Goal: Task Accomplishment & Management: Complete application form

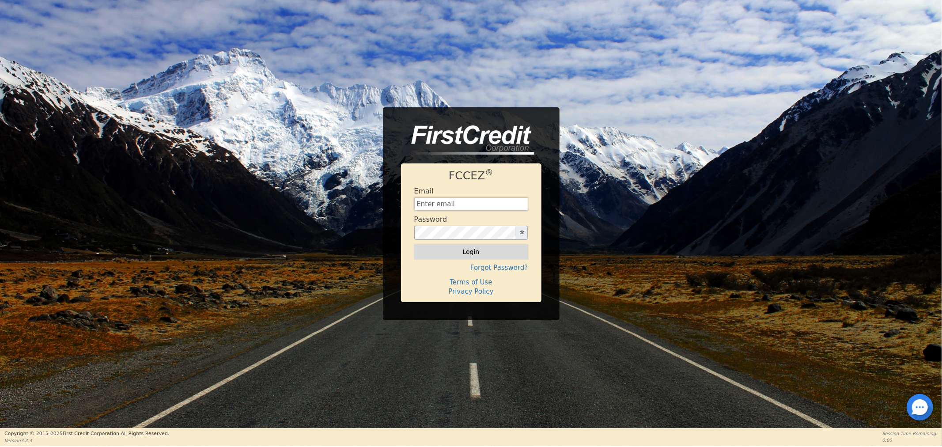
type input "[EMAIL_ADDRESS][DOMAIN_NAME]"
click at [454, 255] on button "Login" at bounding box center [471, 251] width 114 height 15
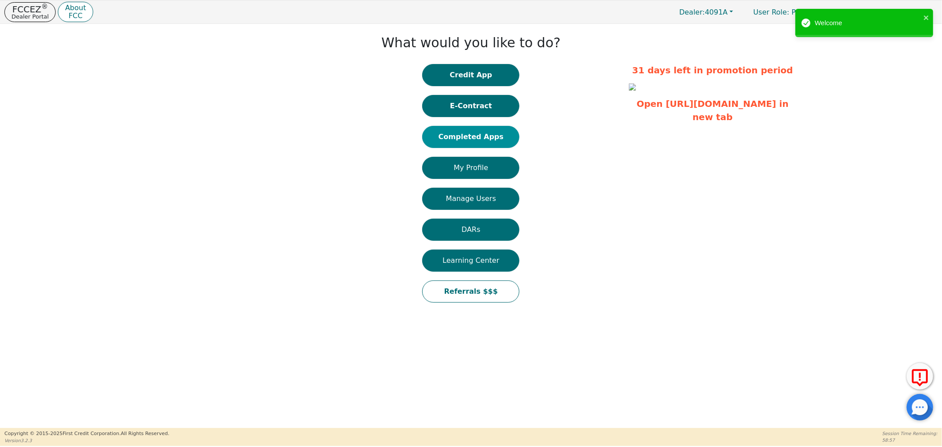
click at [451, 136] on button "Completed Apps" at bounding box center [470, 137] width 97 height 22
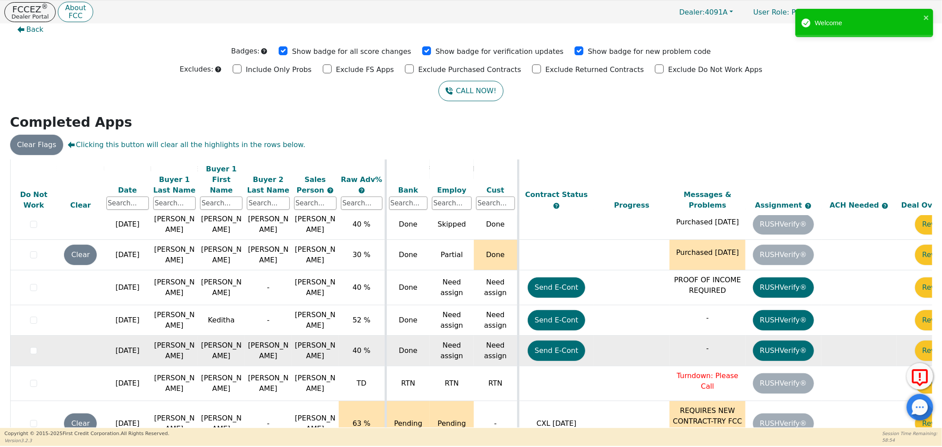
scroll to position [11, 0]
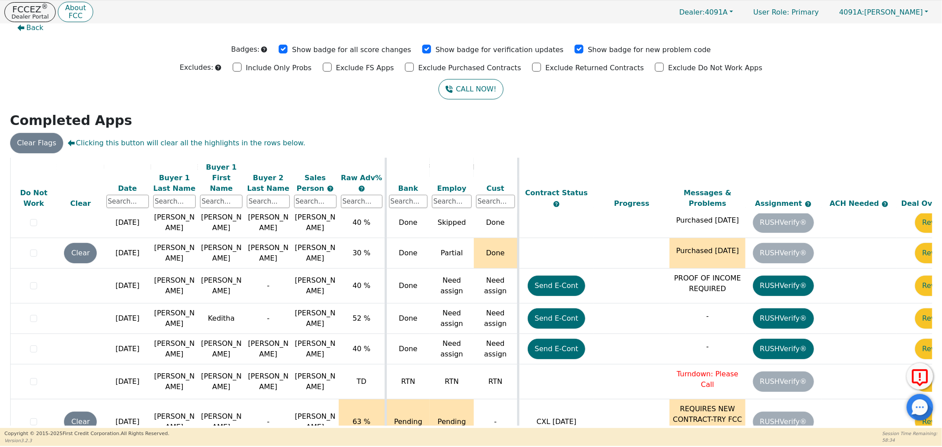
drag, startPoint x: 645, startPoint y: 422, endPoint x: 723, endPoint y: 424, distance: 78.6
click at [723, 424] on div "ALL VALUES ON THIS PAGE ARE UPDATED IN REAL TIME VERIFICATION STATUS Do Not Wor…" at bounding box center [471, 292] width 922 height 268
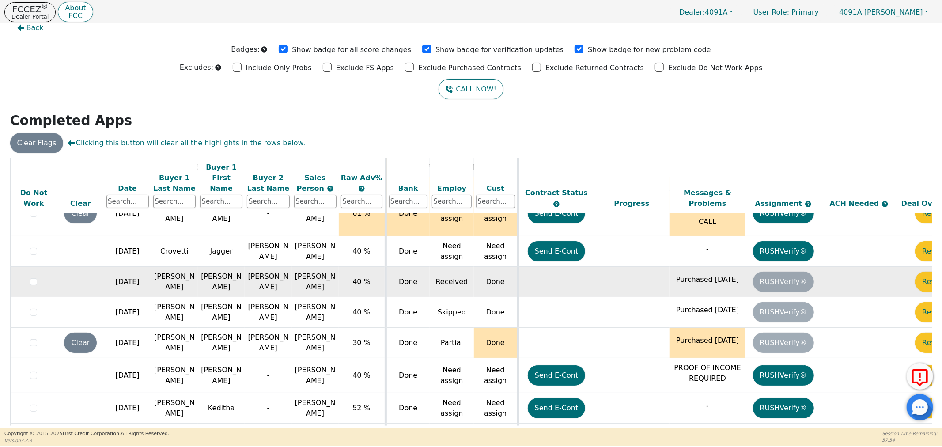
scroll to position [122, 0]
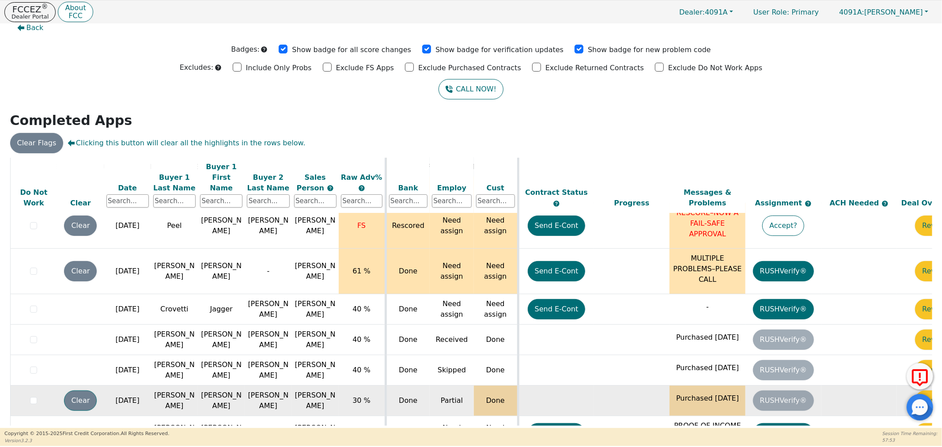
click at [84, 390] on button "Clear" at bounding box center [80, 400] width 33 height 20
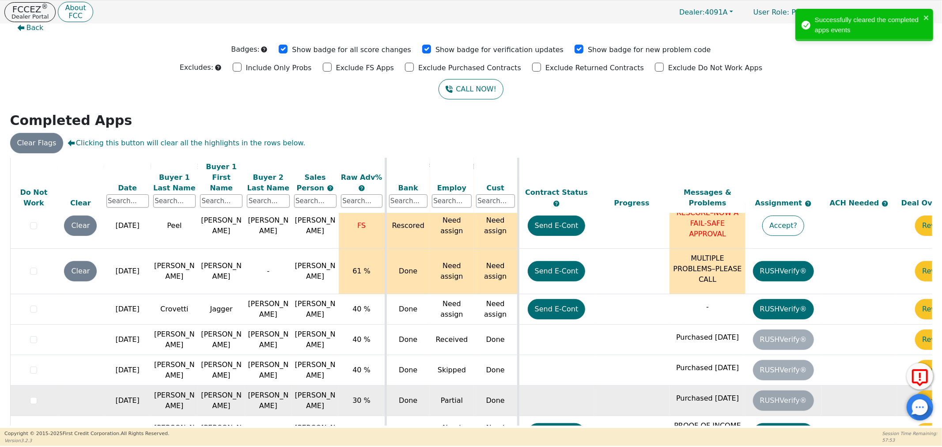
scroll to position [0, 0]
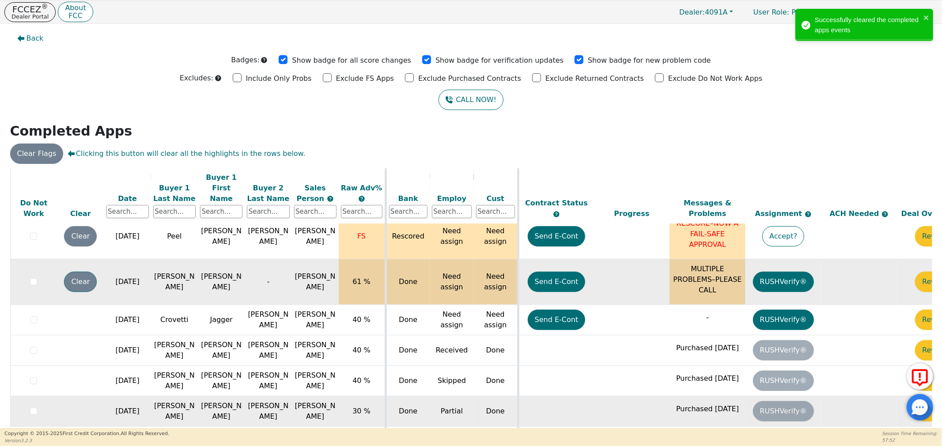
click at [73, 272] on button "Clear" at bounding box center [80, 282] width 33 height 20
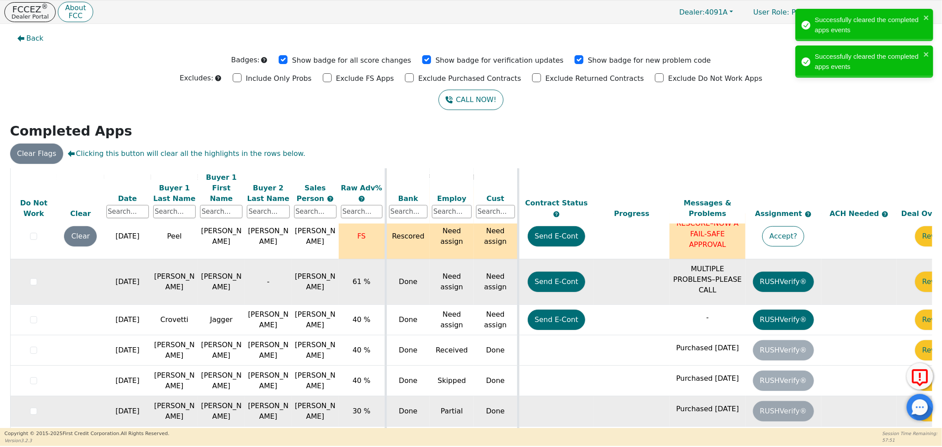
scroll to position [73, 0]
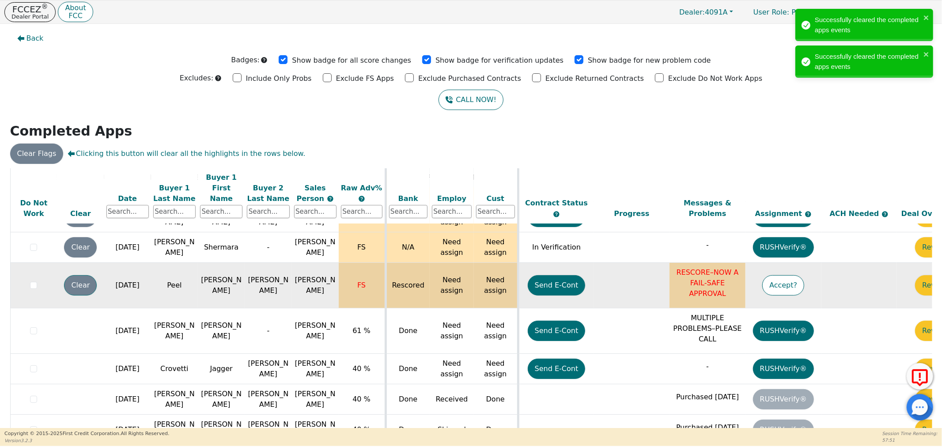
click at [82, 275] on button "Clear" at bounding box center [80, 285] width 33 height 20
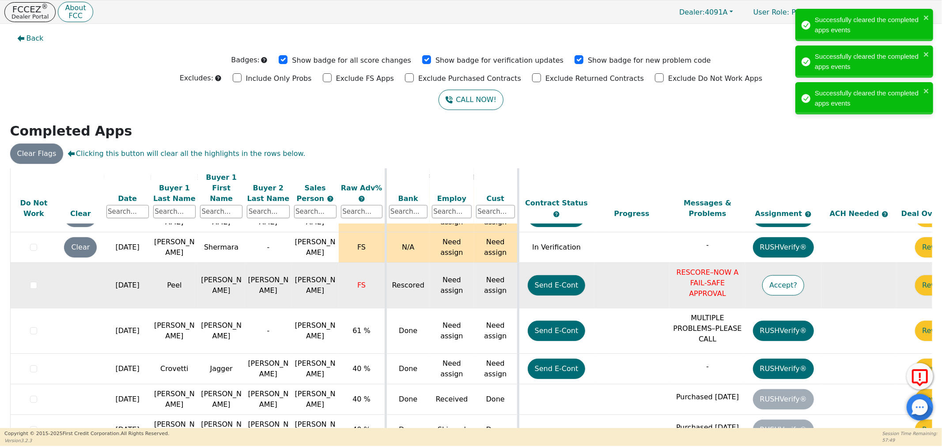
scroll to position [0, 0]
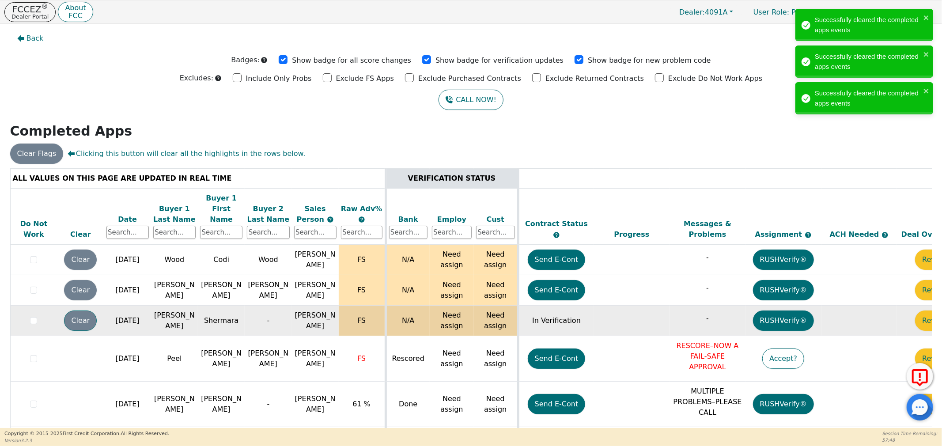
click at [72, 314] on button "Clear" at bounding box center [80, 320] width 33 height 20
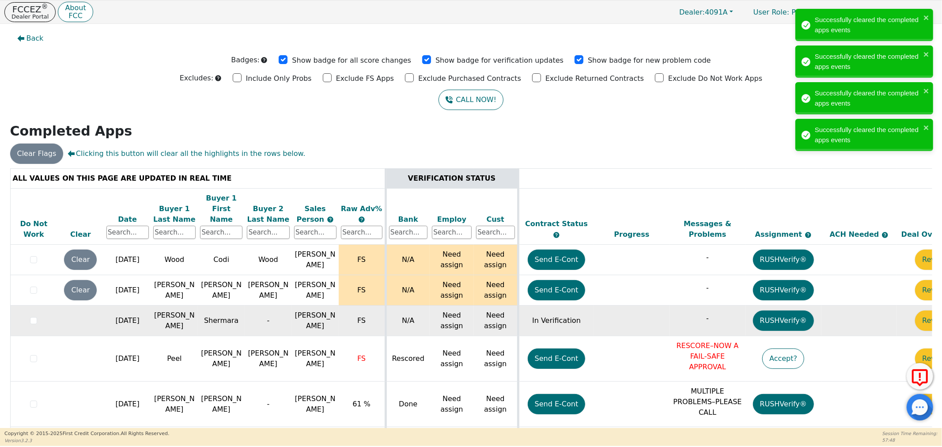
click at [95, 275] on td "Clear" at bounding box center [80, 290] width 47 height 30
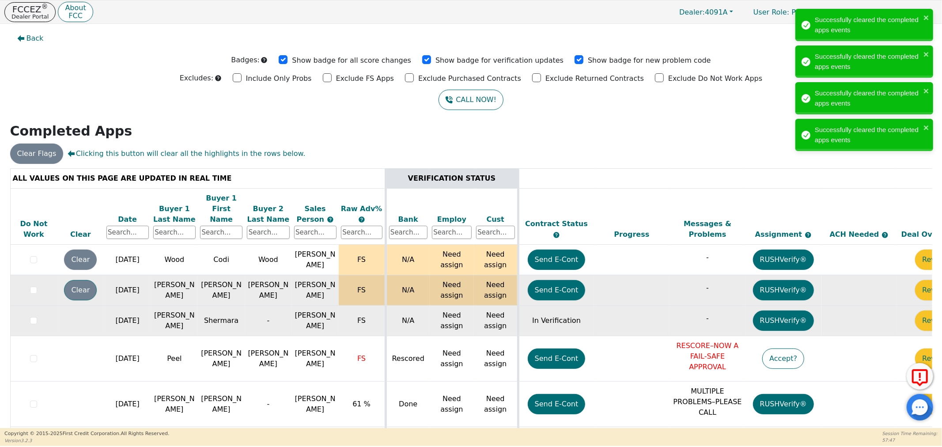
click at [87, 281] on button "Clear" at bounding box center [80, 290] width 33 height 20
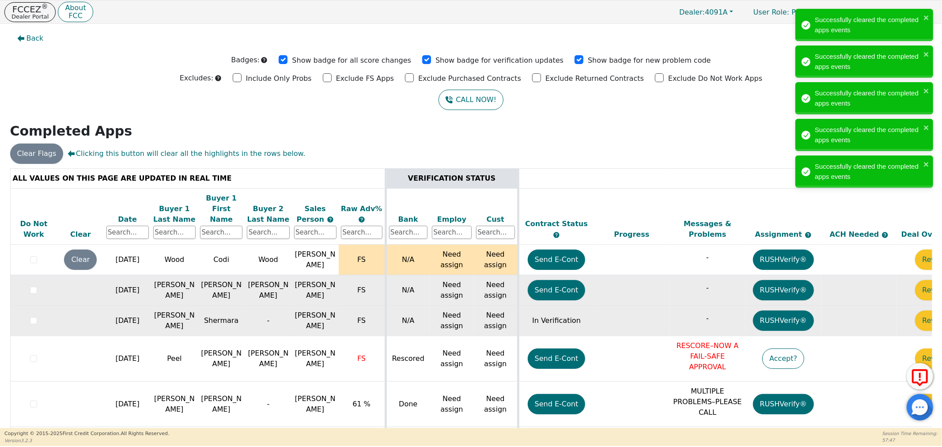
click at [74, 256] on button "Clear" at bounding box center [80, 259] width 33 height 20
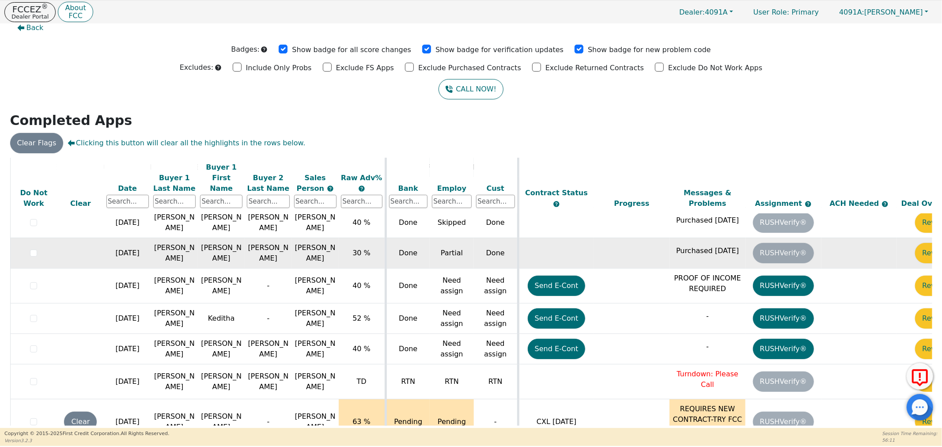
scroll to position [270, 45]
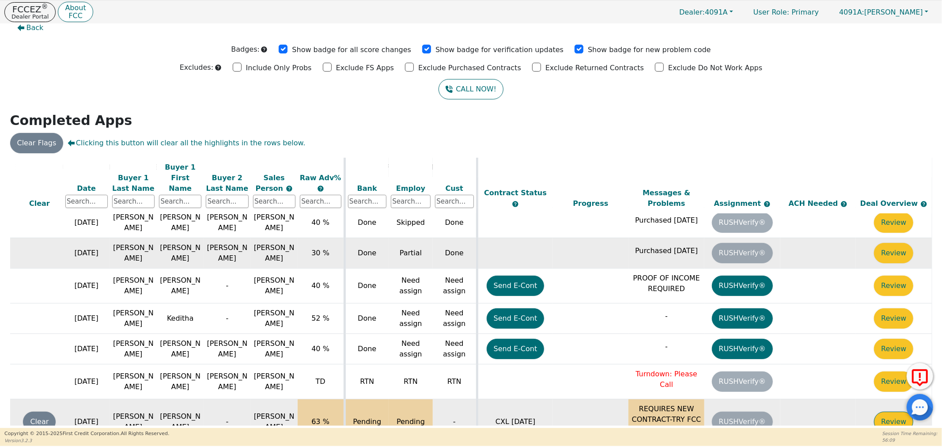
click at [877, 411] on button "Review" at bounding box center [893, 421] width 39 height 20
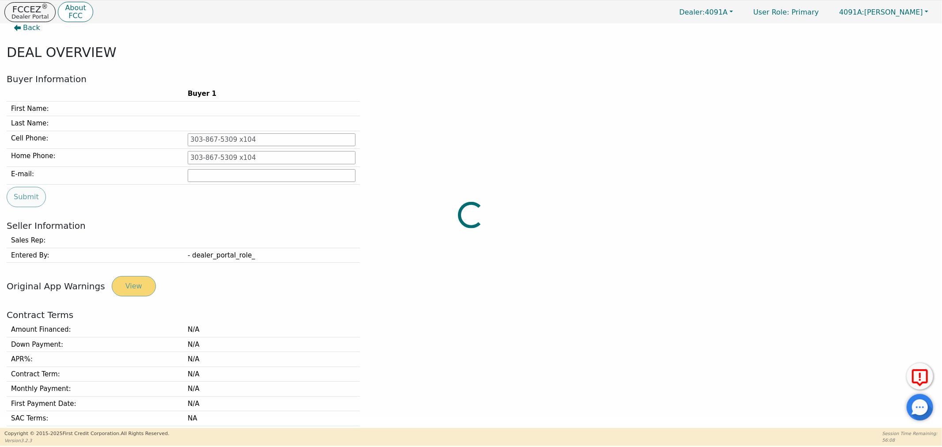
type input "[PHONE_NUMBER]"
type input "[EMAIL_ADDRESS][DOMAIN_NAME]"
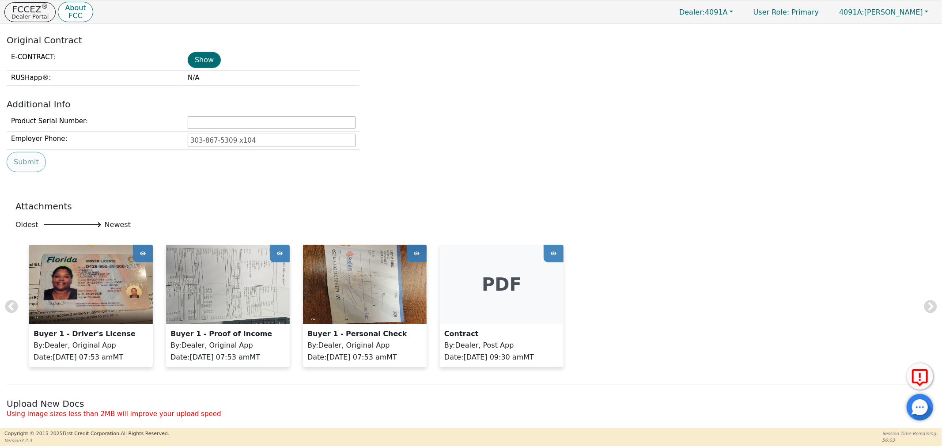
scroll to position [442, 0]
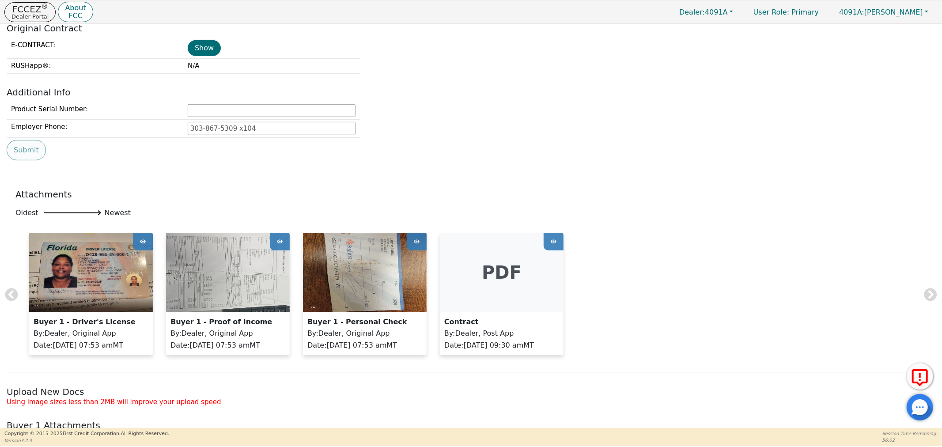
click at [143, 243] on icon at bounding box center [143, 241] width 6 height 4
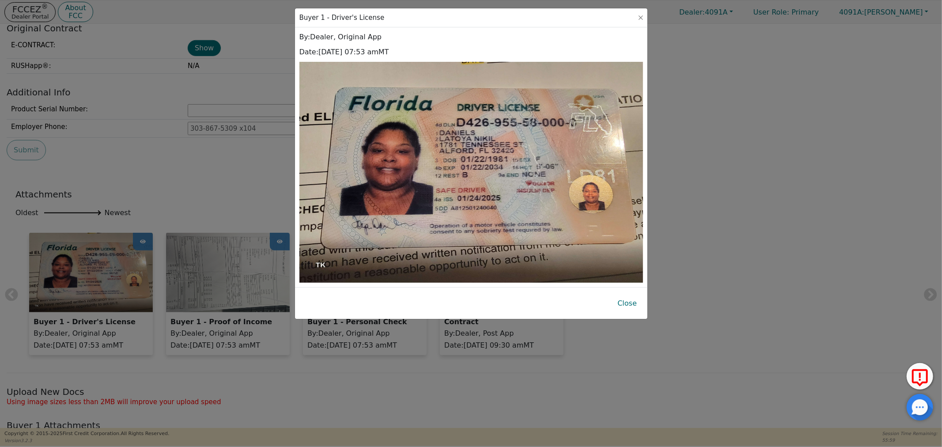
click at [713, 151] on div "Buyer 1 - Driver's License By : Dealer, Original App Date : [DATE] 07:53 am MT …" at bounding box center [471, 223] width 942 height 447
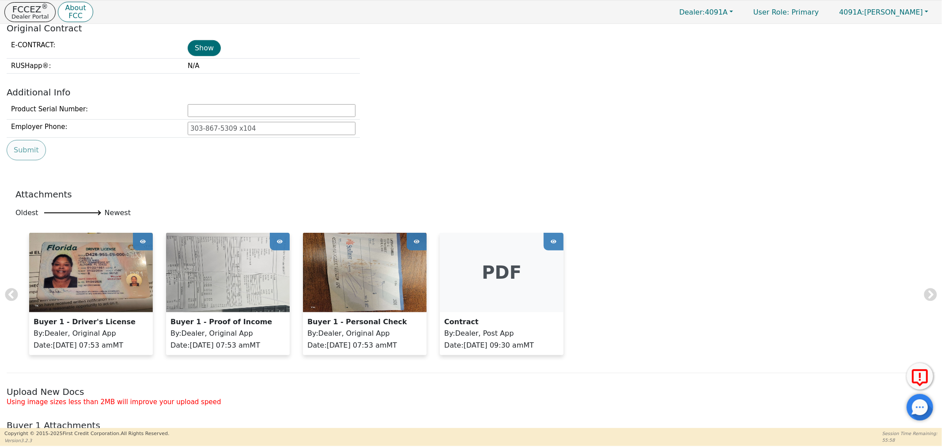
click at [145, 243] on icon at bounding box center [143, 241] width 6 height 4
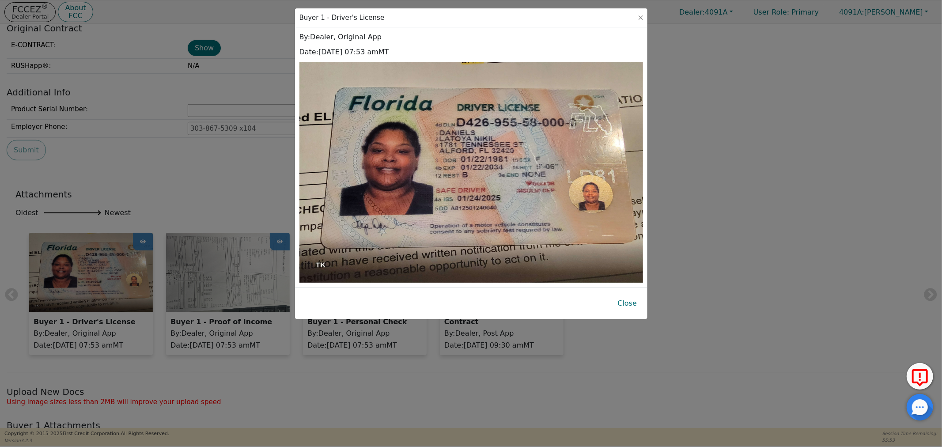
click at [717, 151] on div "Buyer 1 - Driver's License By : Dealer, Original App Date : [DATE] 07:53 am MT …" at bounding box center [471, 223] width 942 height 447
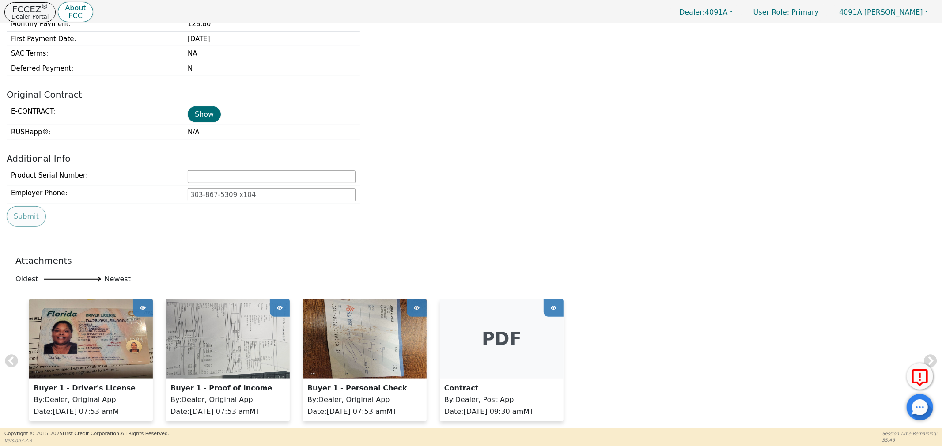
scroll to position [392, 0]
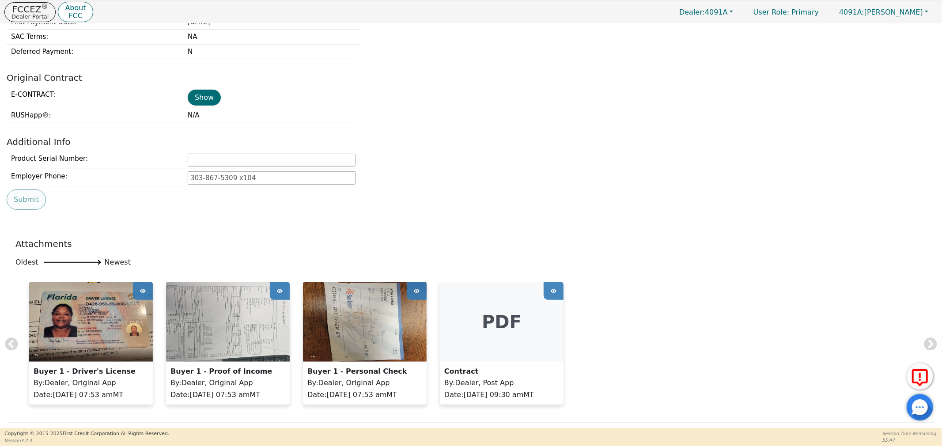
click at [141, 290] on icon at bounding box center [143, 290] width 6 height 13
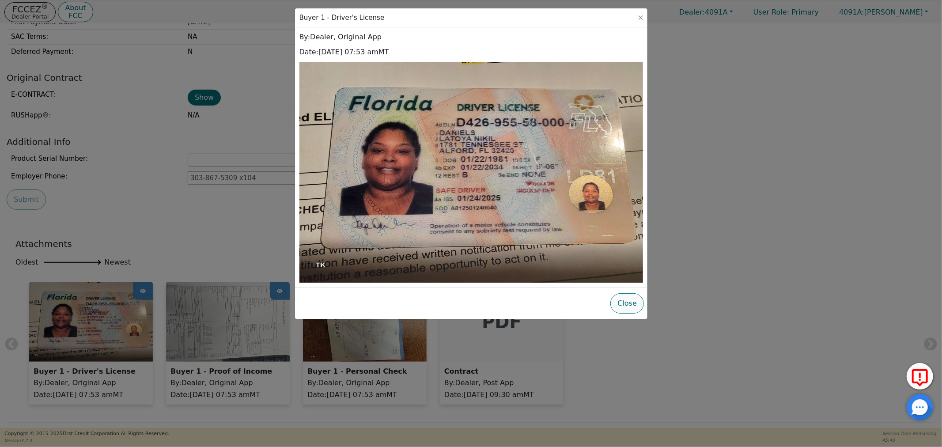
click at [629, 307] on button "Close" at bounding box center [627, 303] width 34 height 20
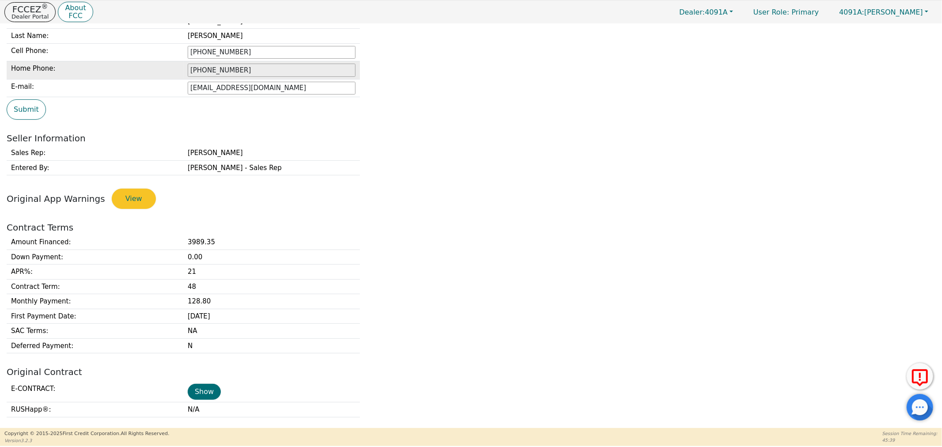
scroll to position [0, 0]
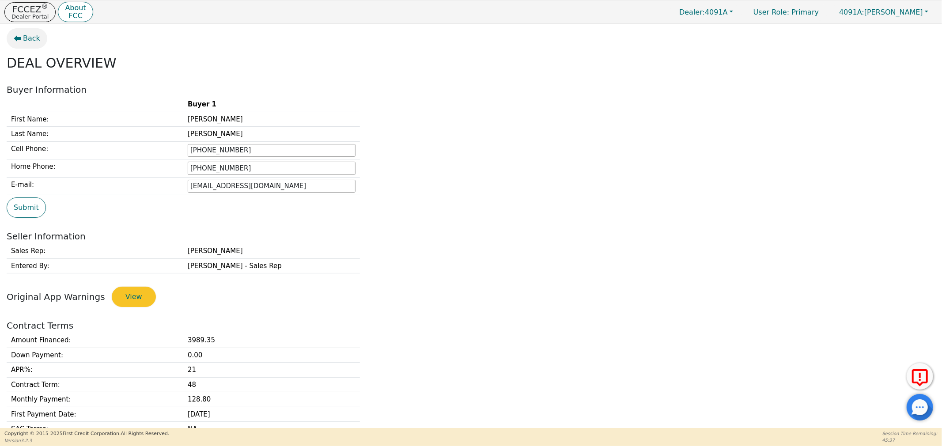
click at [34, 46] on button "Back" at bounding box center [27, 38] width 41 height 20
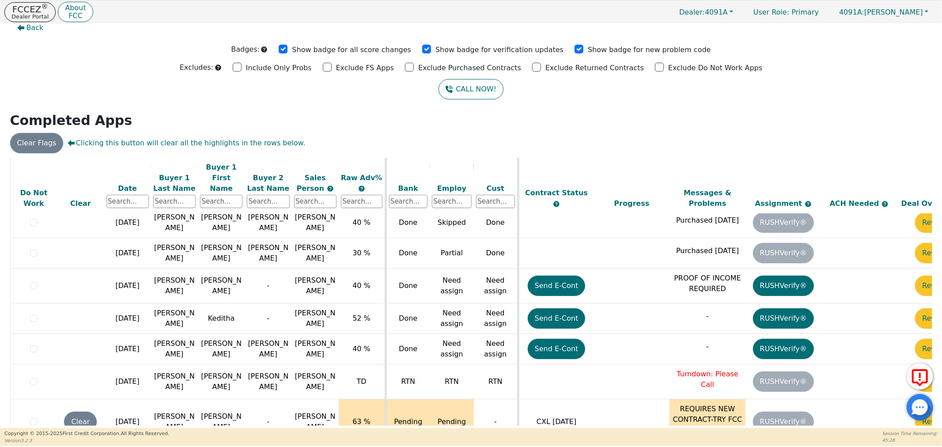
scroll to position [270, 45]
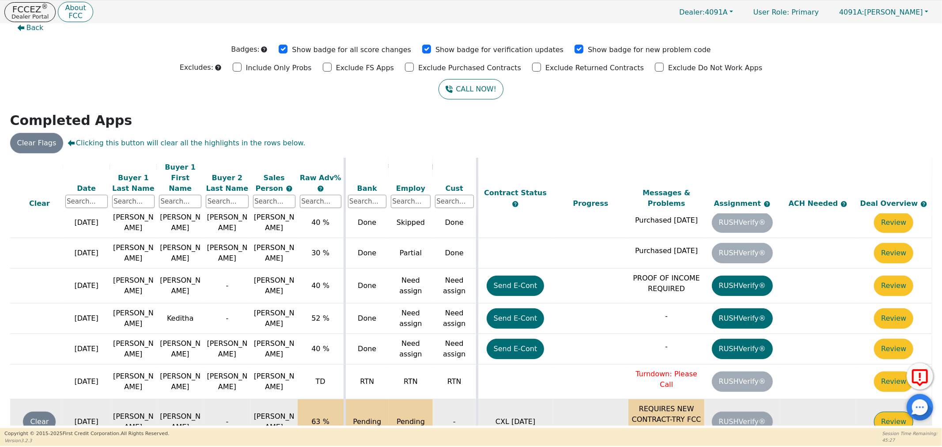
click at [895, 411] on button "Review" at bounding box center [893, 421] width 39 height 20
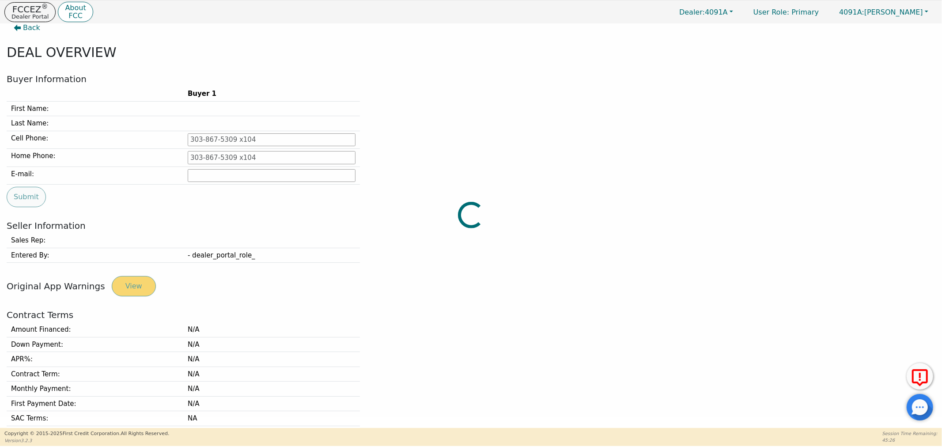
type input "[PHONE_NUMBER]"
type input "[EMAIL_ADDRESS][DOMAIN_NAME]"
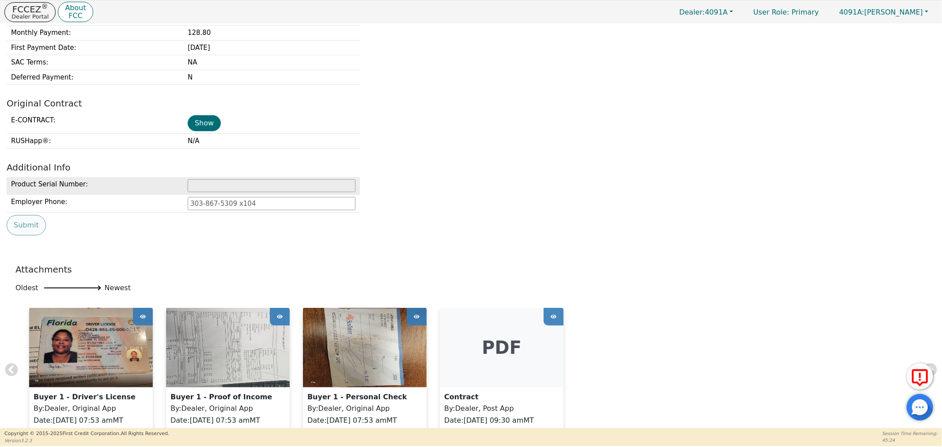
scroll to position [354, 0]
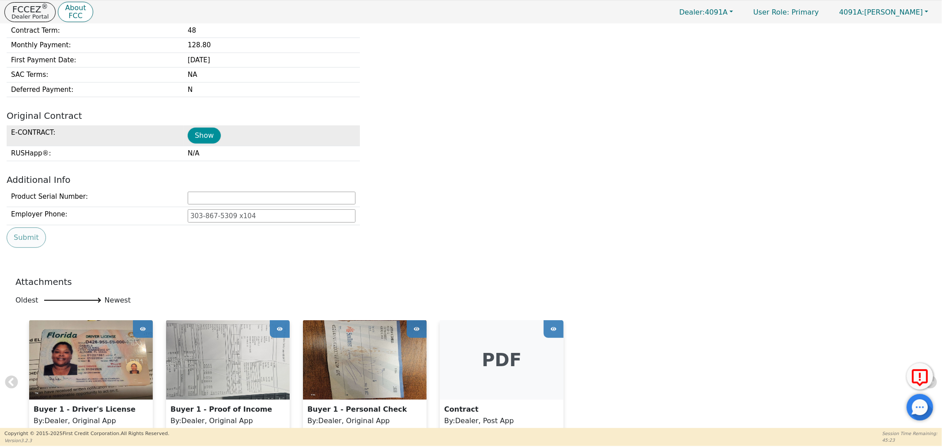
click at [197, 143] on button "Show" at bounding box center [204, 136] width 33 height 16
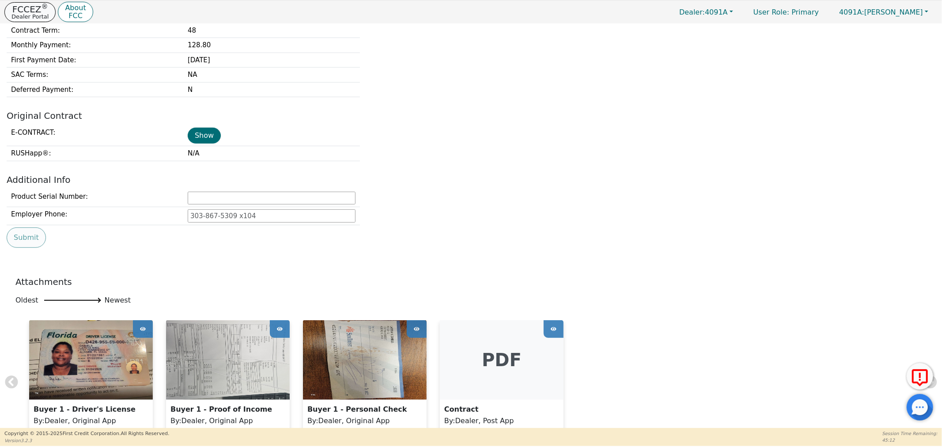
click at [15, 15] on p "Dealer Portal" at bounding box center [29, 17] width 37 height 6
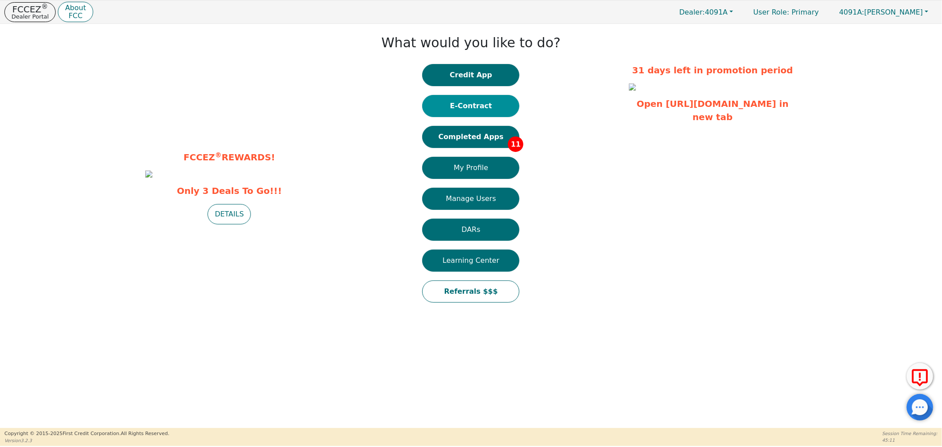
click at [490, 102] on button "E-Contract" at bounding box center [470, 106] width 97 height 22
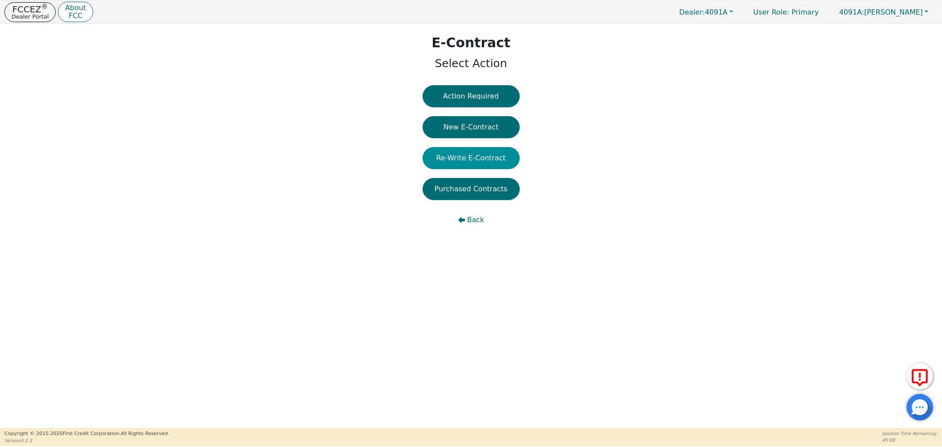
click at [448, 160] on button "Re-Write E-Contract" at bounding box center [471, 158] width 97 height 22
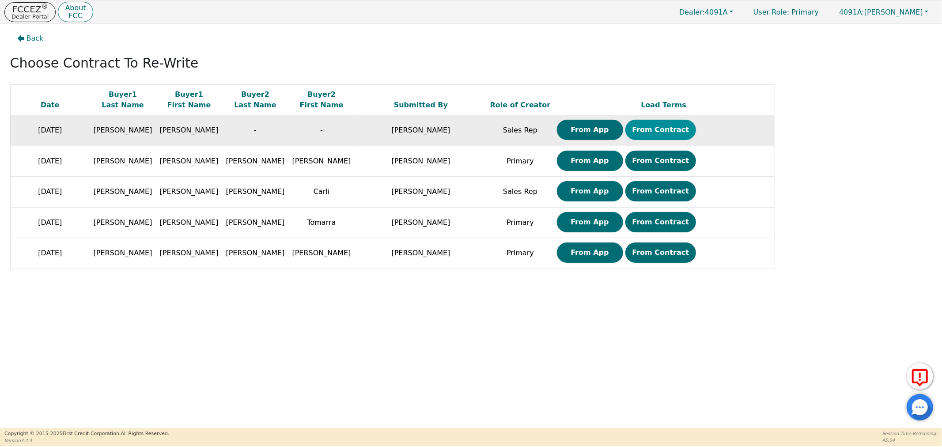
click at [645, 132] on button "From Contract" at bounding box center [660, 130] width 71 height 20
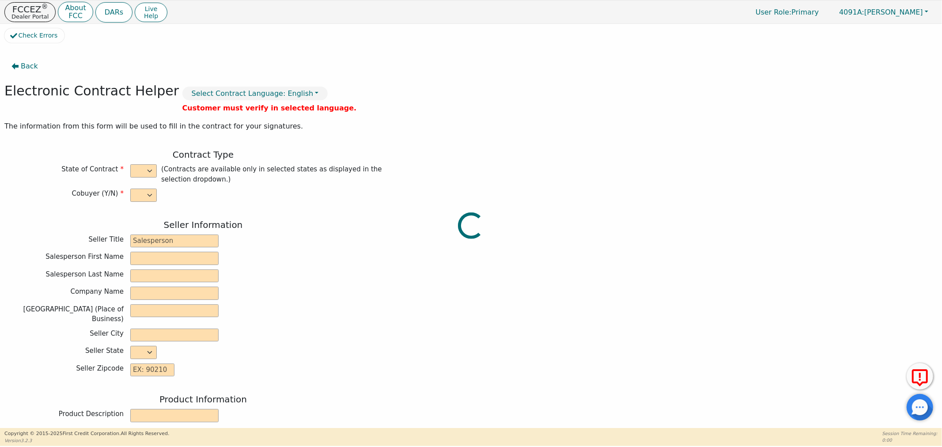
select select "n"
type input "Distributor"
type input "[PERSON_NAME]"
type input "H20 TAKEOVER"
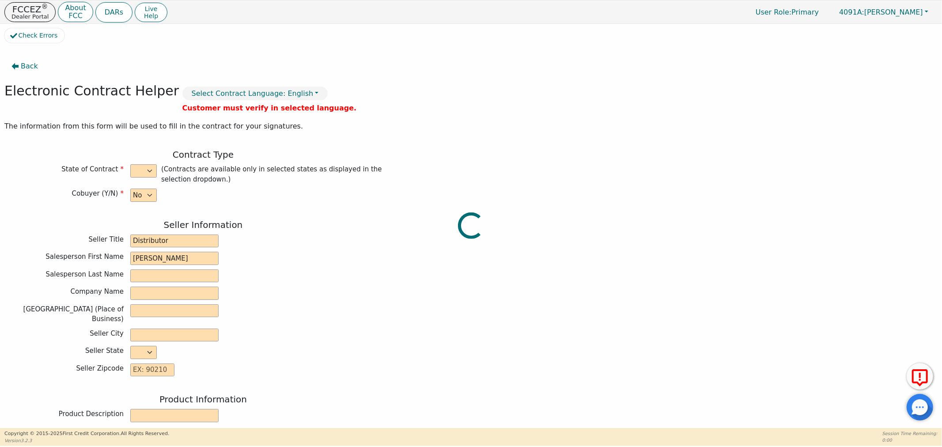
type input "[STREET_ADDRESS]"
type input "THOMASVILLE"
select select "GA"
type input "31792"
type input "RAINBOW"
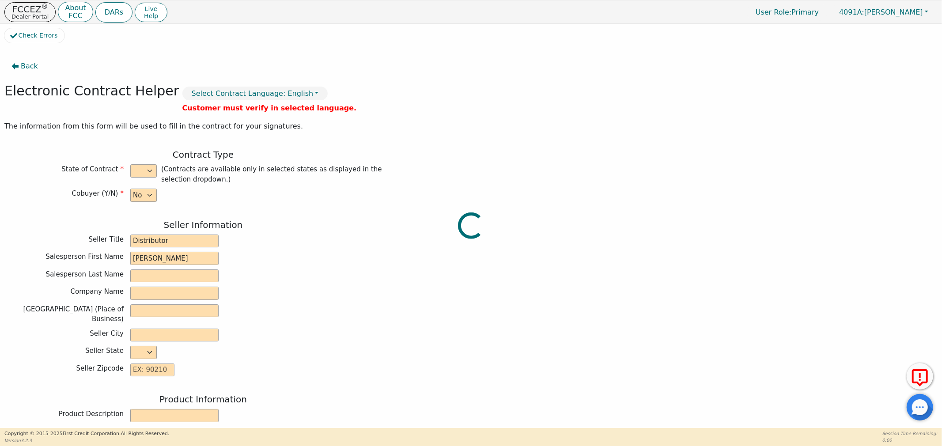
type input "SRX"
type input "[PERSON_NAME]"
type input "[EMAIL_ADDRESS][DOMAIN_NAME]"
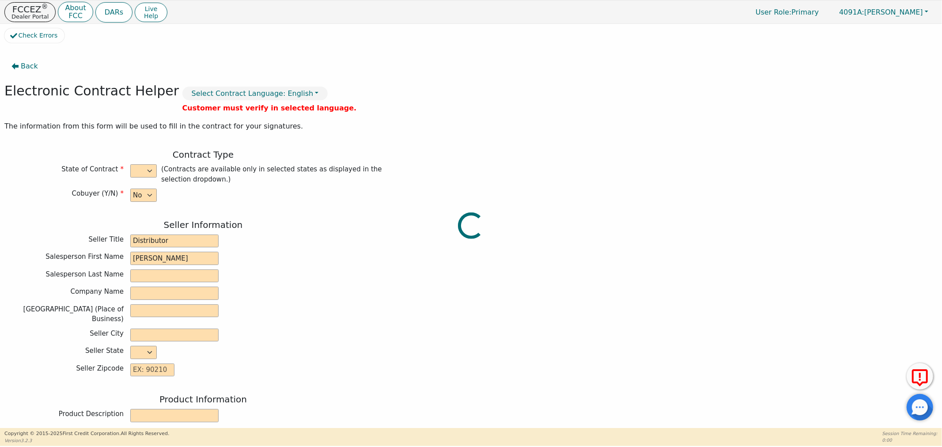
type input "1781 [US_STATE] St"
type input "[PERSON_NAME]"
select select "FL"
type input "32420"
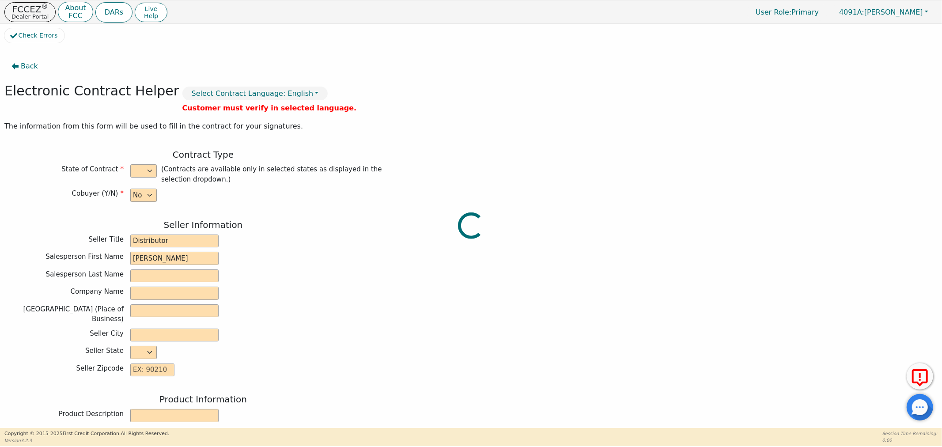
type input "[DATE]"
type input "21.38"
type input "[DATE]"
type input "48"
type input "0"
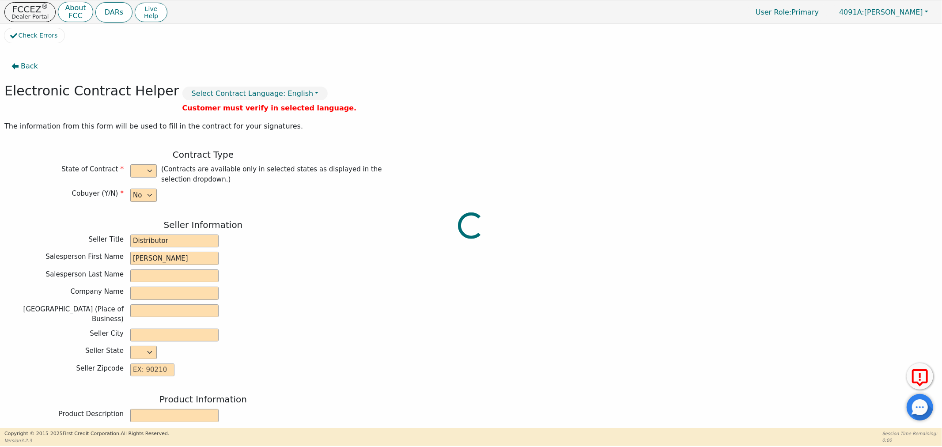
type input "1380186014619"
type input "3698.00"
type input "7.50"
type input "277.35"
checkbox input "true"
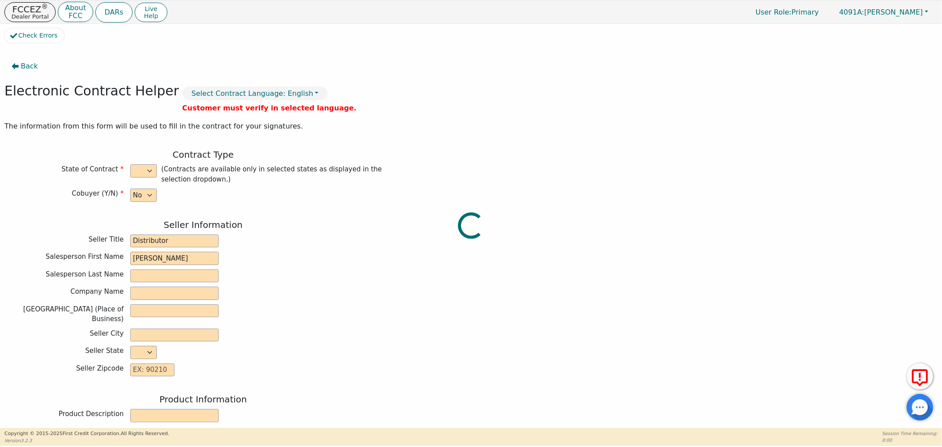
type input "0.00"
type input "14.00"
type input "3989.35"
type input "6156.96"
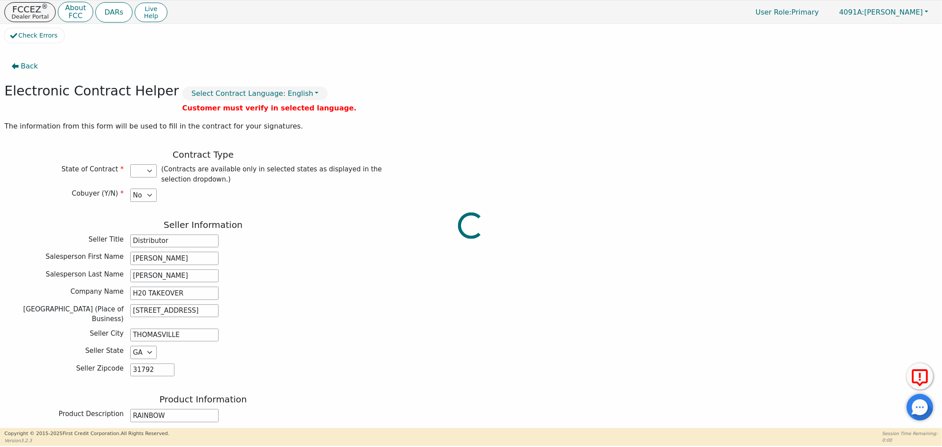
select select "FL"
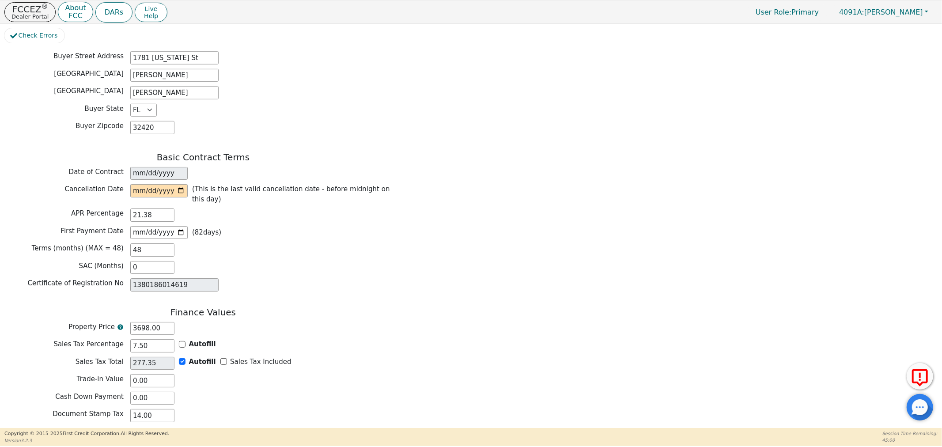
scroll to position [540, 0]
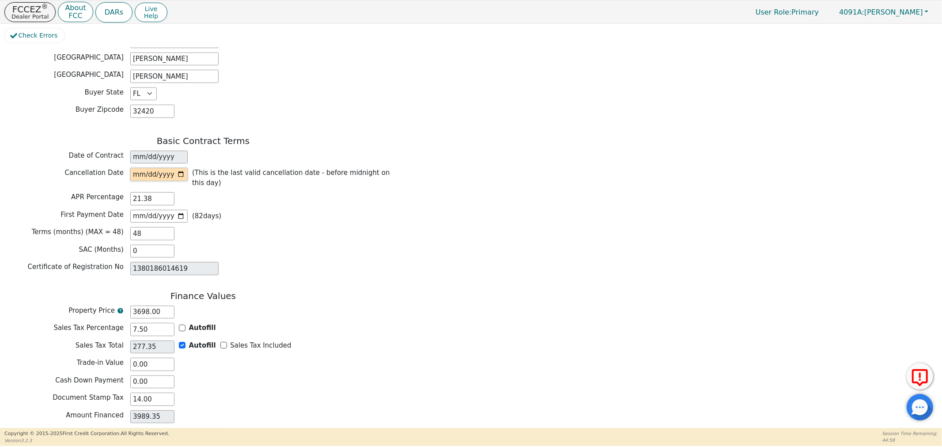
click at [178, 168] on input "date" at bounding box center [158, 174] width 57 height 13
type input "[DATE]"
click at [183, 169] on input "[DATE]" at bounding box center [158, 174] width 57 height 13
click at [299, 227] on div "Terms (months) (MAX = 48) 48" at bounding box center [202, 233] width 397 height 13
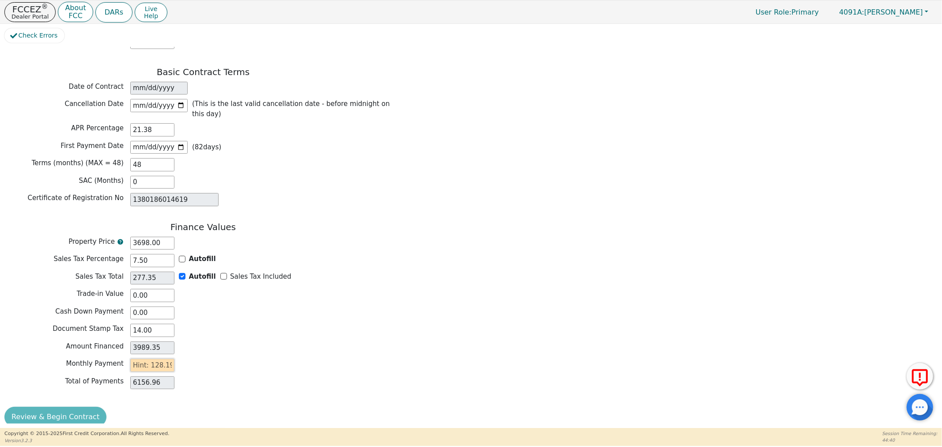
click at [147, 359] on input "text" at bounding box center [152, 365] width 44 height 13
type input "1"
type input "48.00"
type input "12"
type input "576.00"
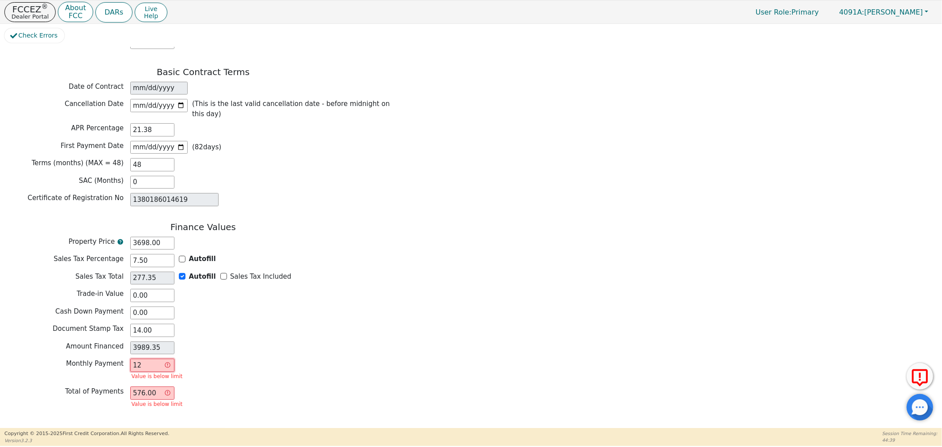
type input "128"
type input "6144.00"
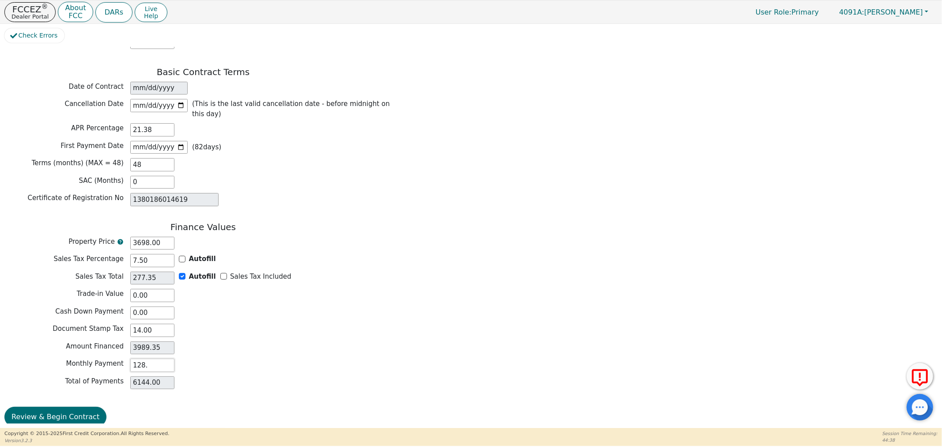
type input "128.1"
type input "6148.80"
type input "128.19"
type input "6153.12"
type input "128.19"
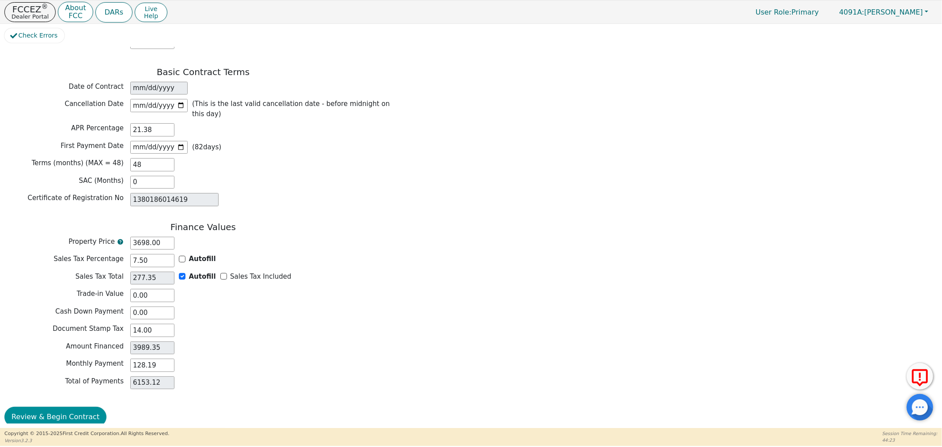
click at [72, 407] on button "Review & Begin Contract" at bounding box center [55, 417] width 102 height 20
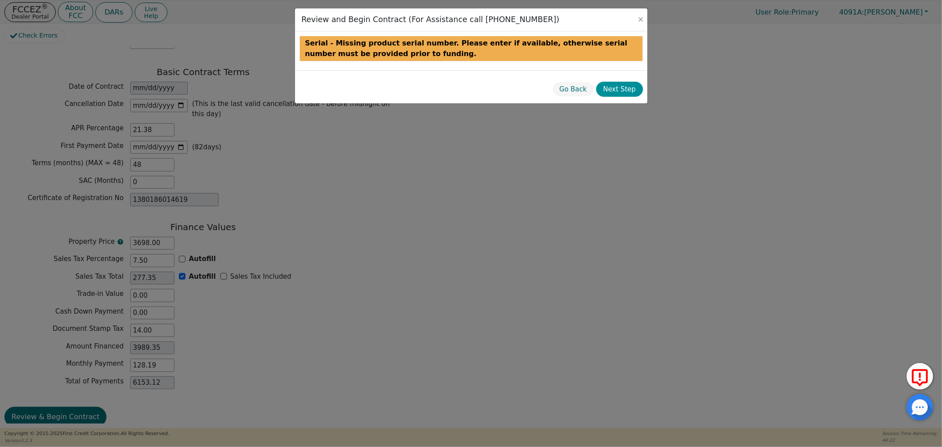
click at [626, 90] on button "Next Step" at bounding box center [619, 89] width 47 height 15
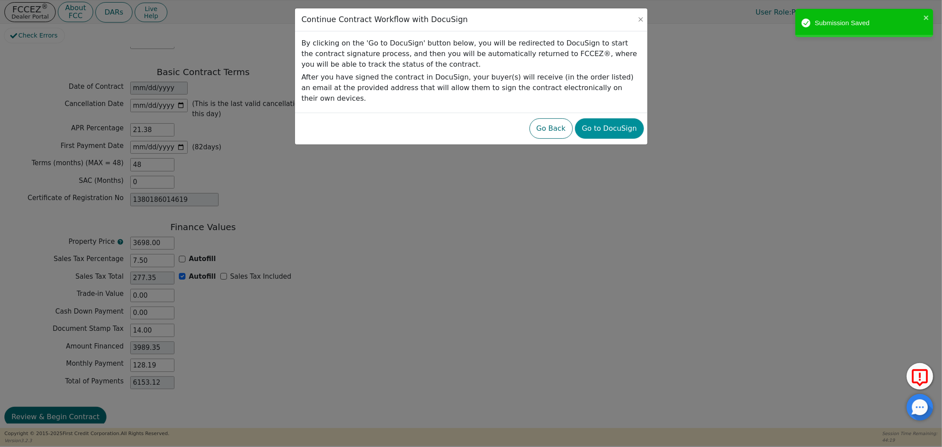
click at [603, 118] on button "Go to DocuSign" at bounding box center [609, 128] width 69 height 20
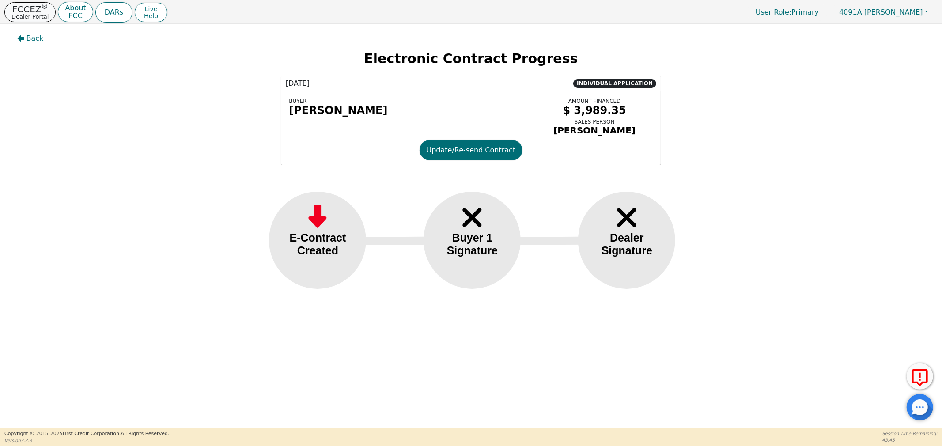
click at [22, 15] on p "Dealer Portal" at bounding box center [29, 17] width 37 height 6
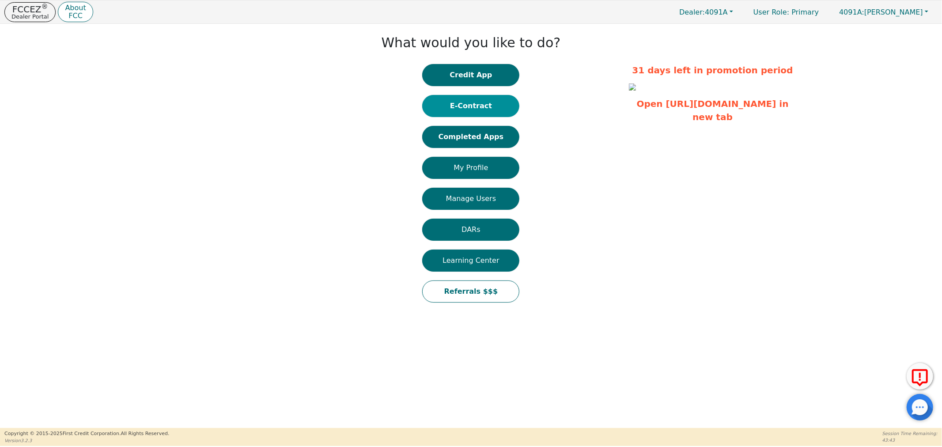
click at [448, 104] on button "E-Contract" at bounding box center [470, 106] width 97 height 22
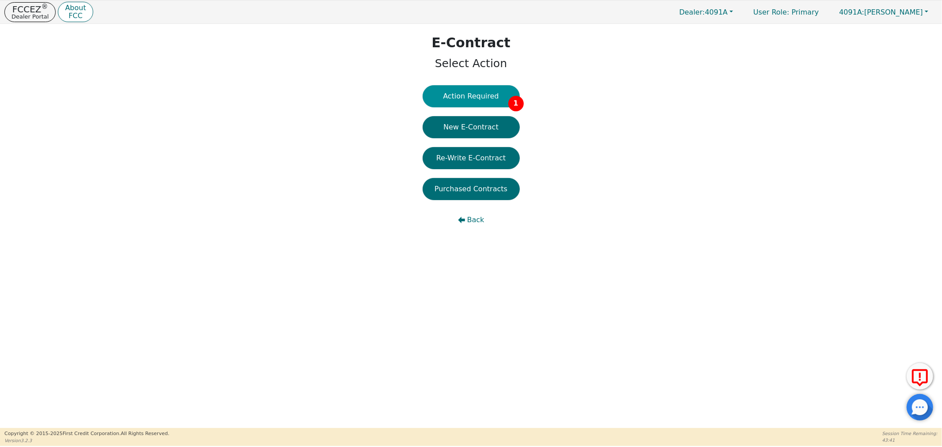
click at [452, 94] on button "Action Required 1" at bounding box center [471, 96] width 97 height 22
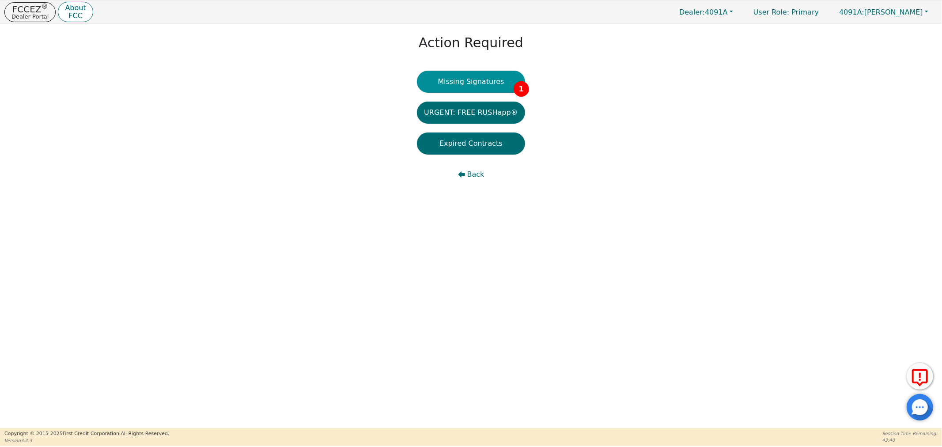
click at [464, 72] on button "Missing Signatures 1" at bounding box center [471, 82] width 108 height 22
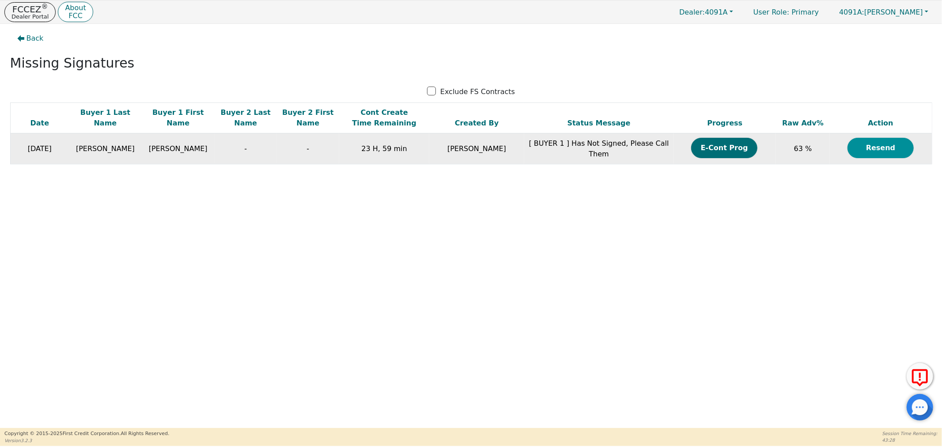
click at [866, 153] on button "Resend" at bounding box center [880, 148] width 66 height 20
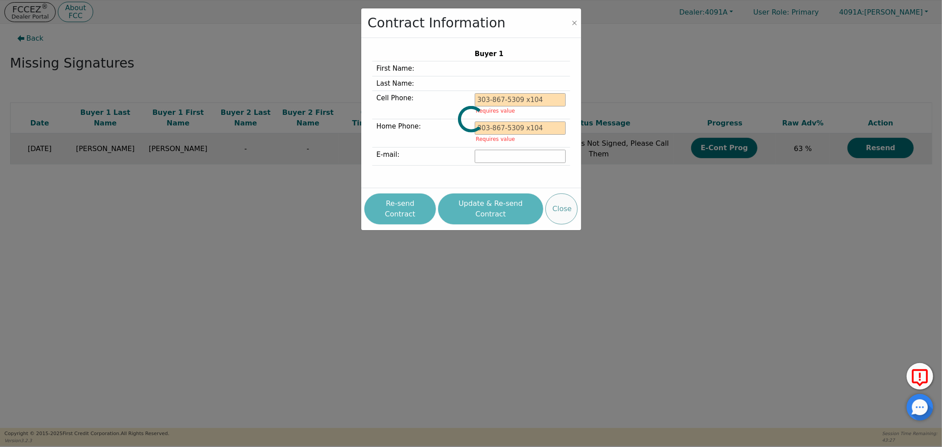
type input "[PHONE_NUMBER]"
type input "[EMAIL_ADDRESS][DOMAIN_NAME]"
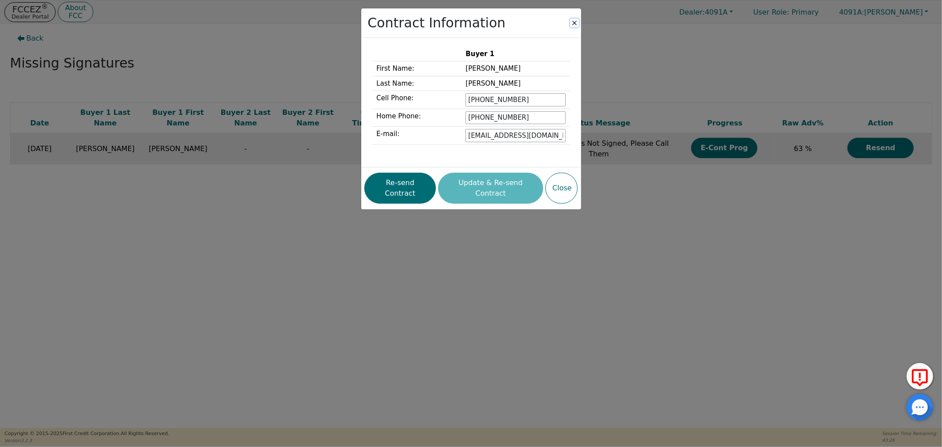
click at [573, 23] on button "Close" at bounding box center [574, 23] width 9 height 9
